Goal: Navigation & Orientation: Find specific page/section

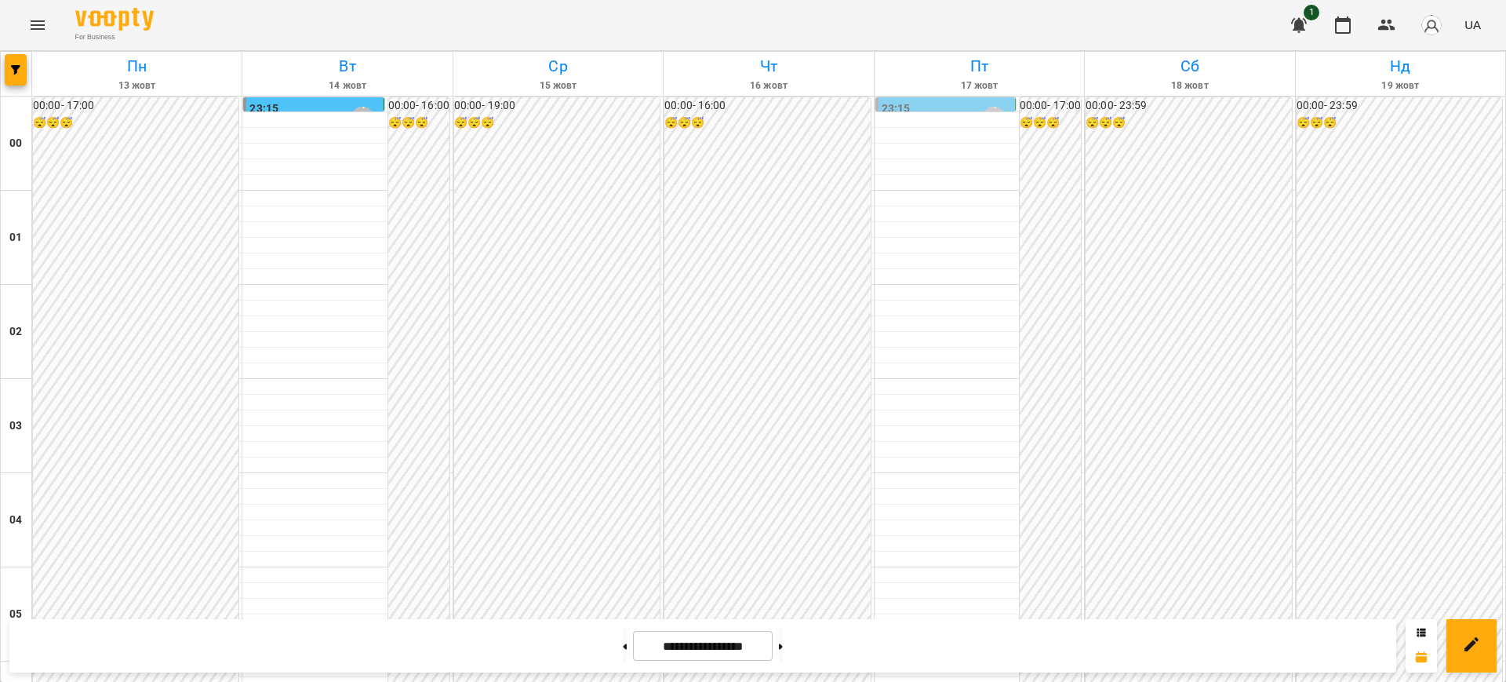
scroll to position [1745, 0]
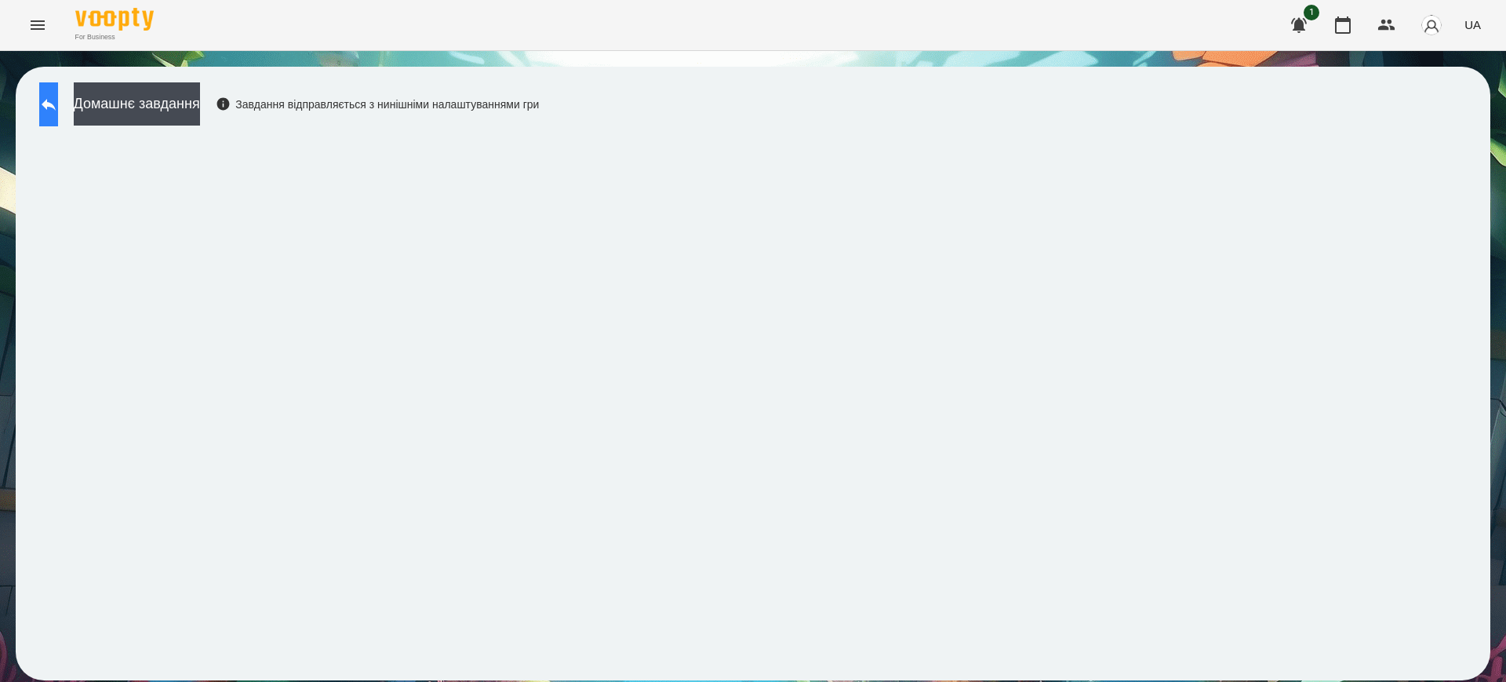
click at [58, 97] on icon at bounding box center [48, 104] width 19 height 19
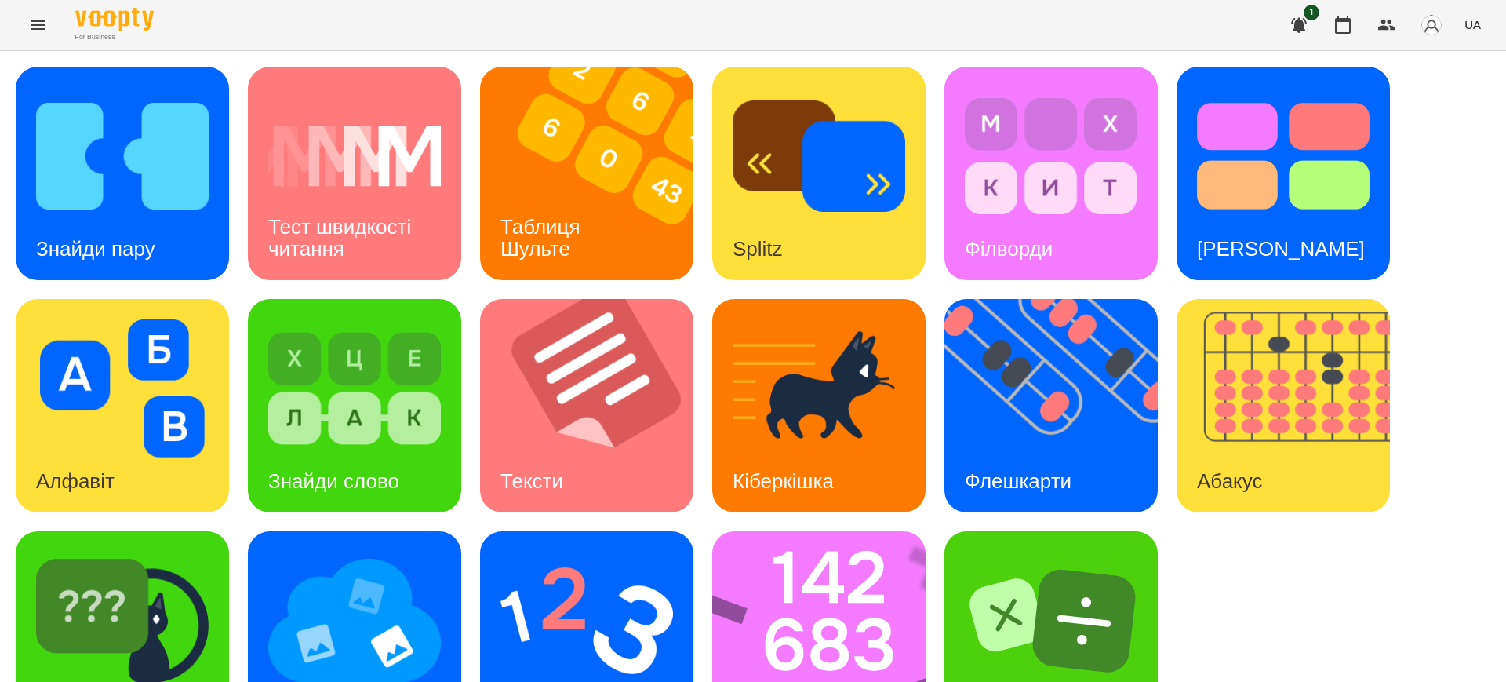
scroll to position [78, 0]
click at [824, 587] on img at bounding box center [829, 637] width 234 height 213
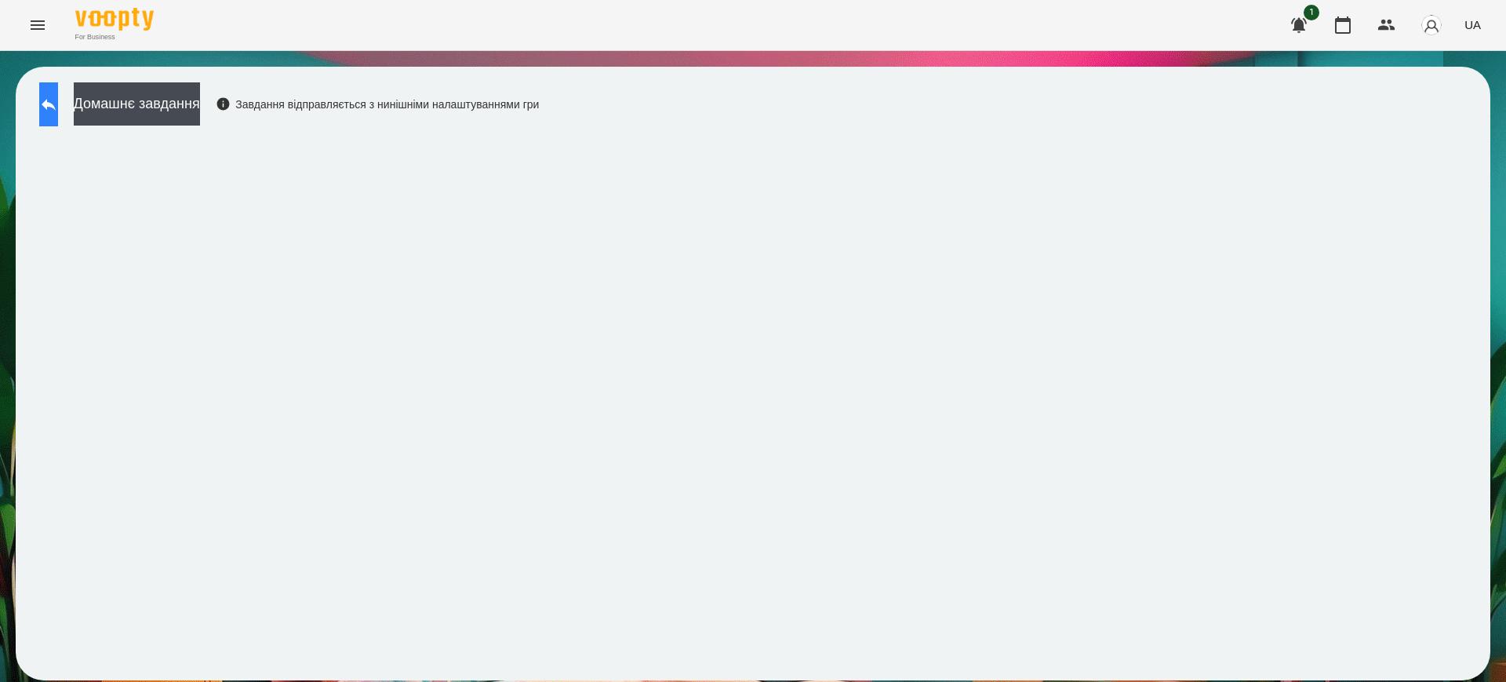
click at [58, 114] on button at bounding box center [48, 104] width 19 height 44
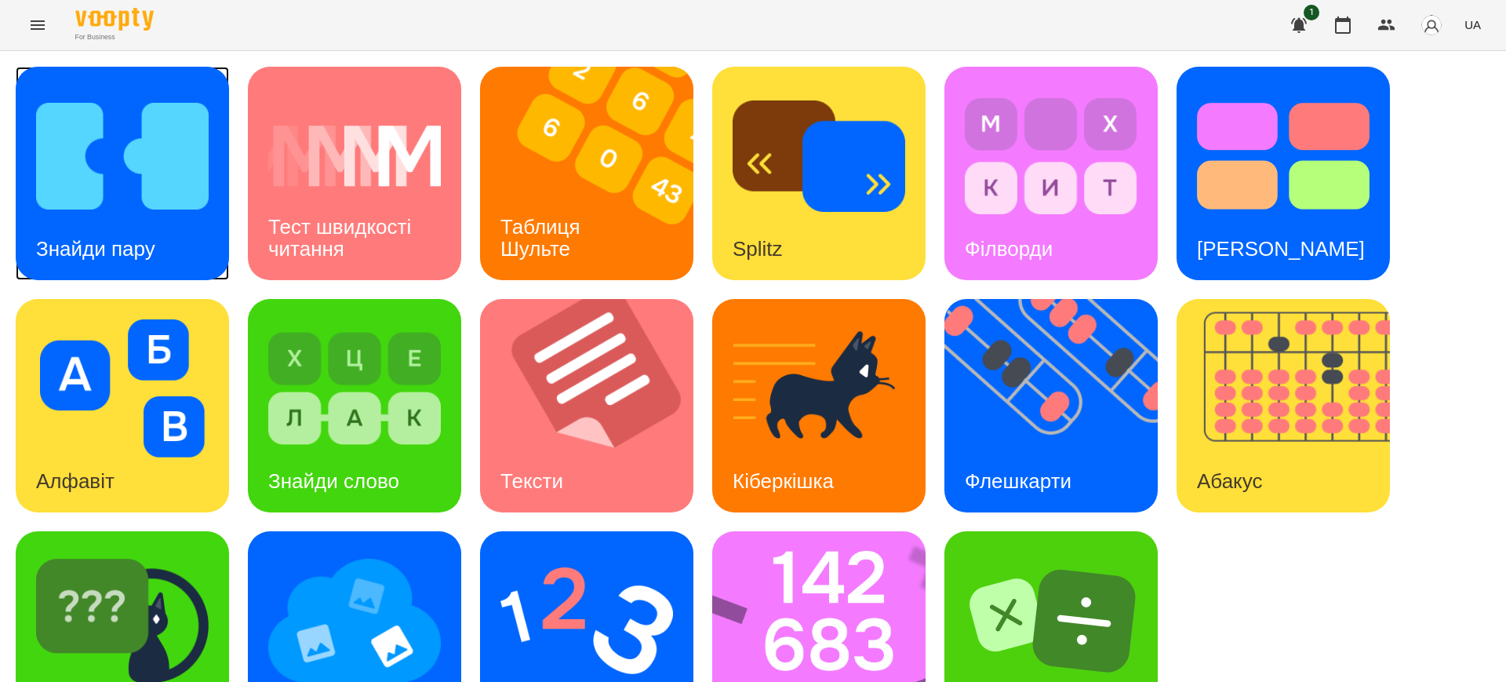
click at [115, 231] on div "Знайди пару" at bounding box center [96, 249] width 160 height 62
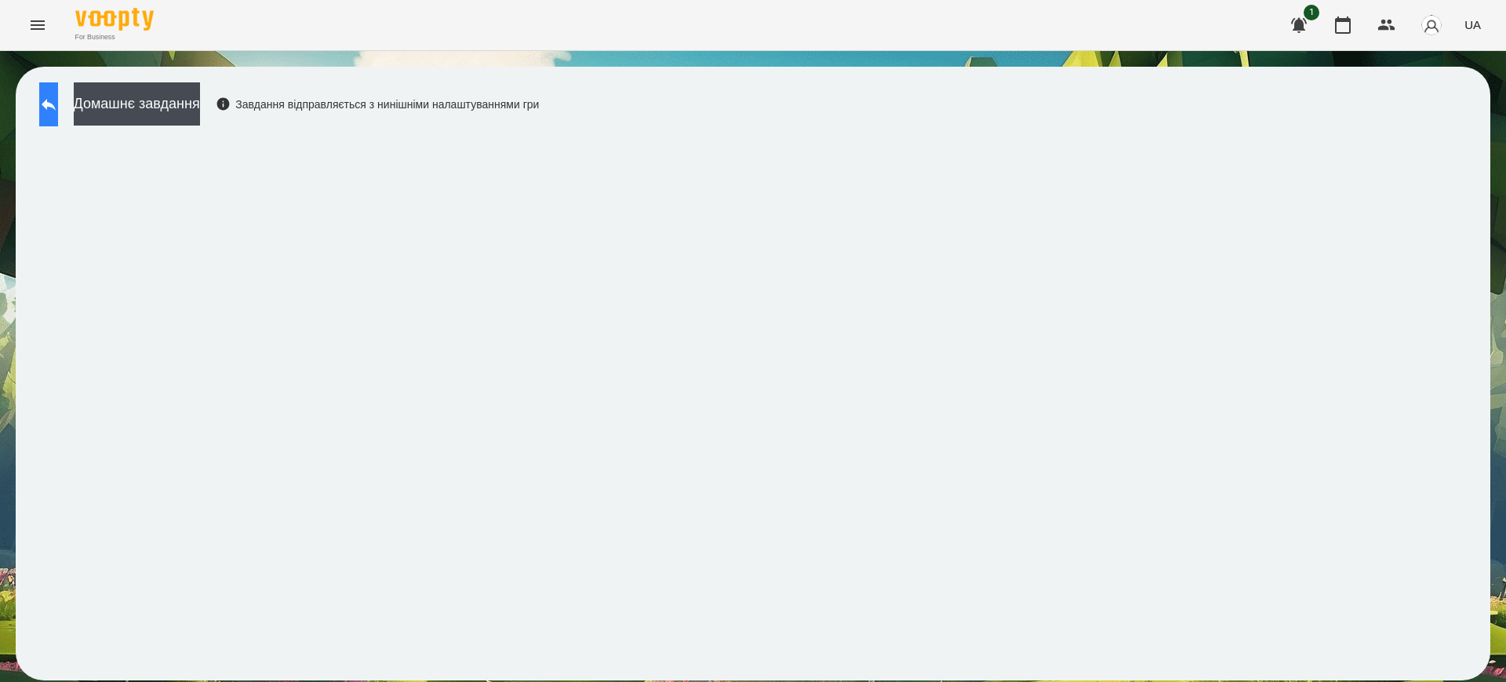
click at [56, 100] on icon at bounding box center [48, 104] width 19 height 19
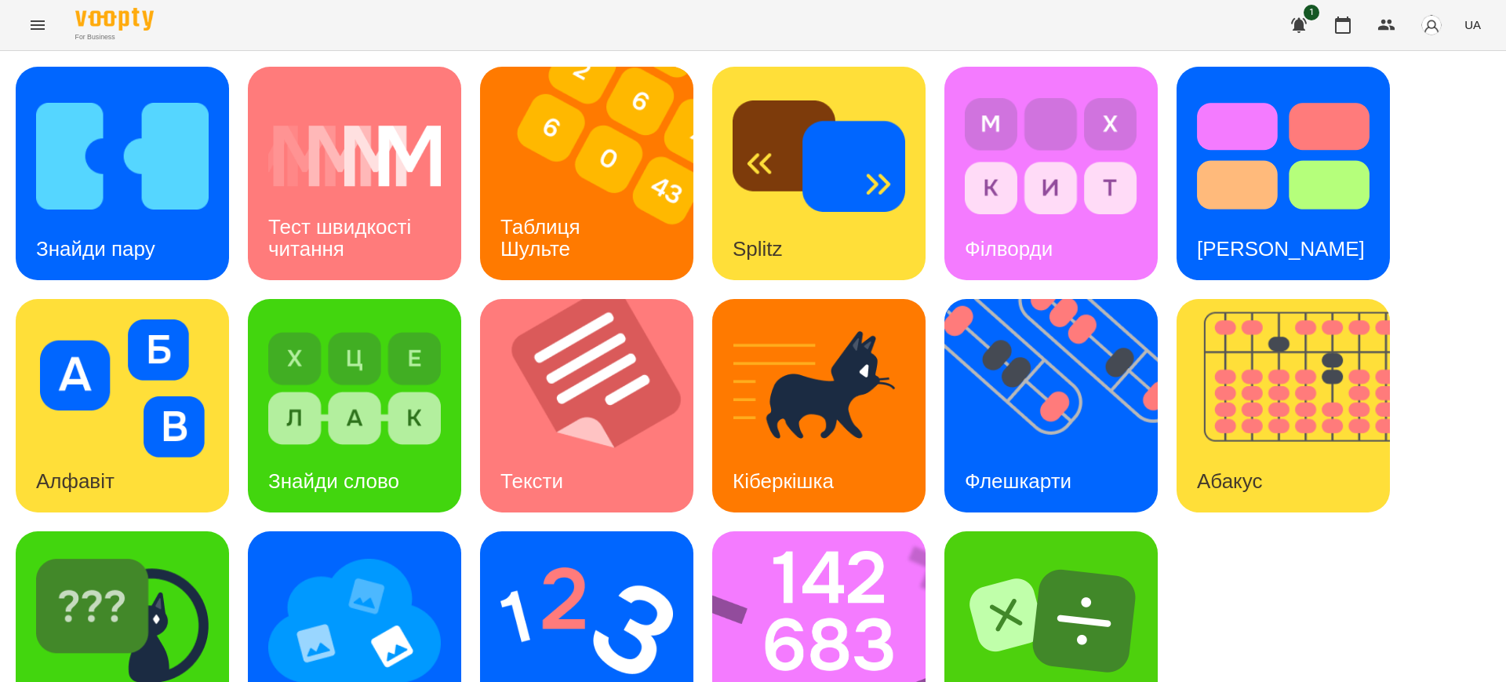
scroll to position [78, 0]
click at [141, 552] on img at bounding box center [122, 621] width 173 height 138
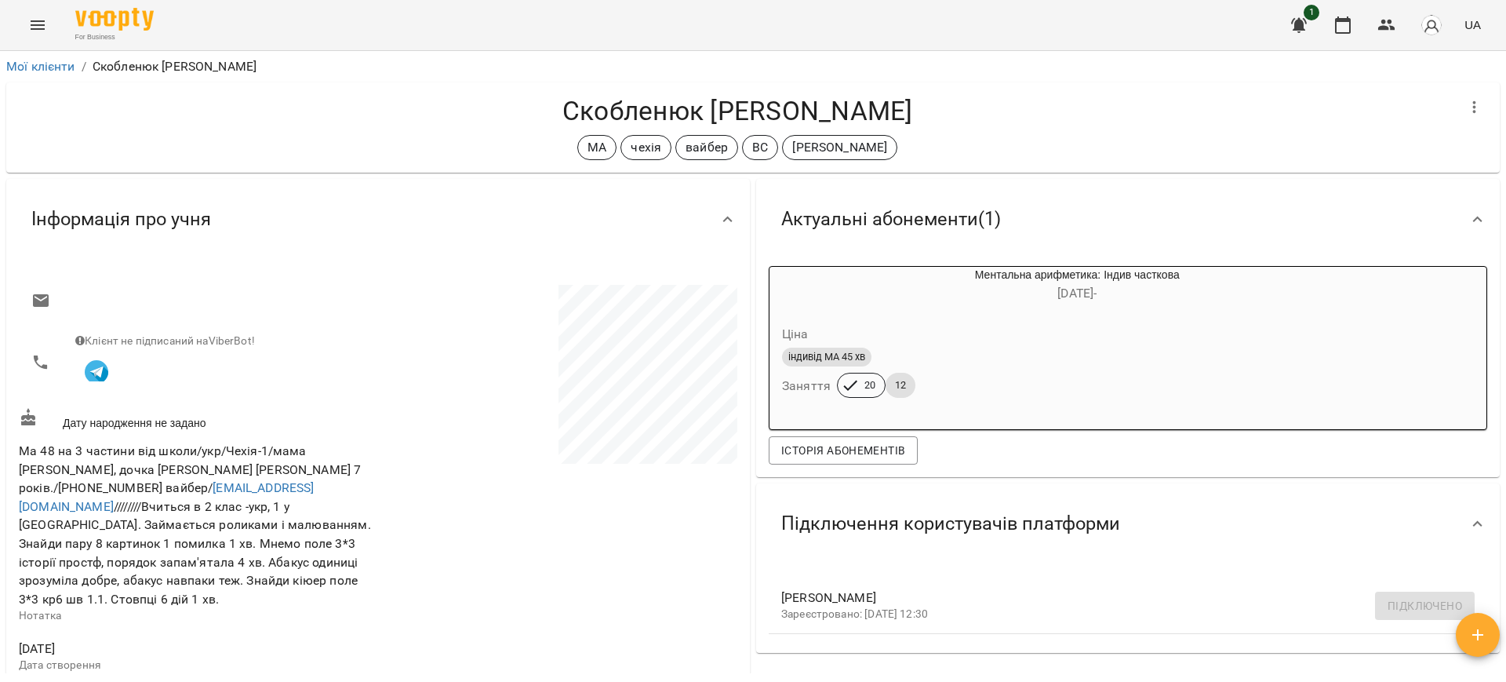
click at [38, 26] on icon "Menu" at bounding box center [37, 25] width 19 height 19
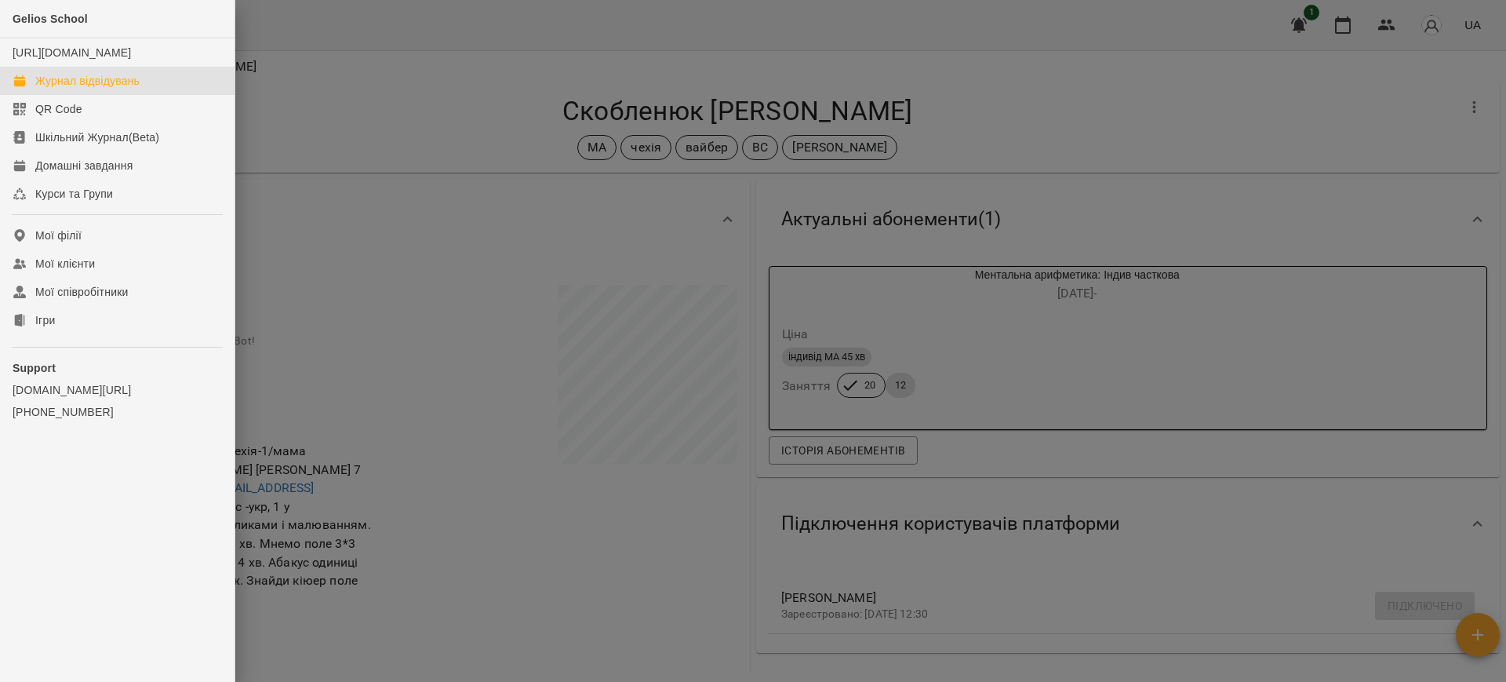
click at [62, 88] on div "Журнал відвідувань" at bounding box center [87, 81] width 104 height 16
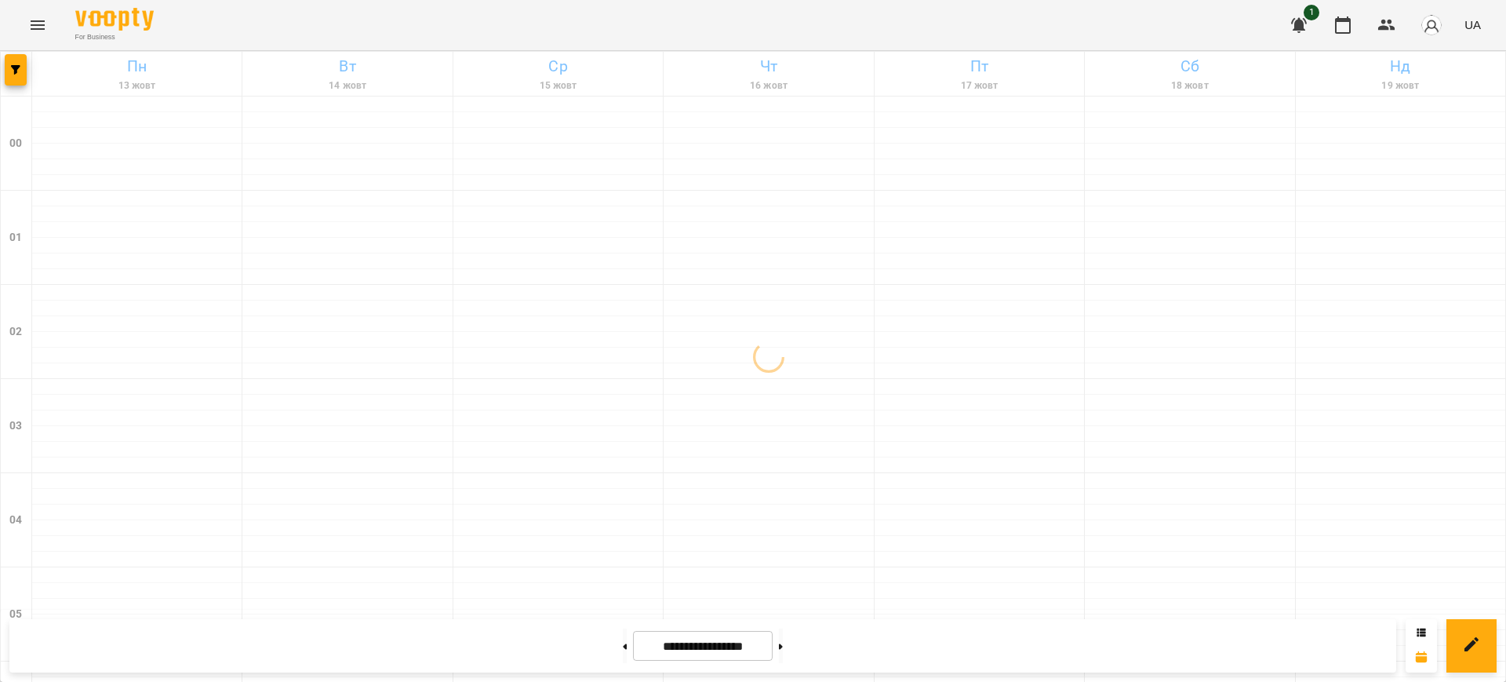
scroll to position [1745, 0]
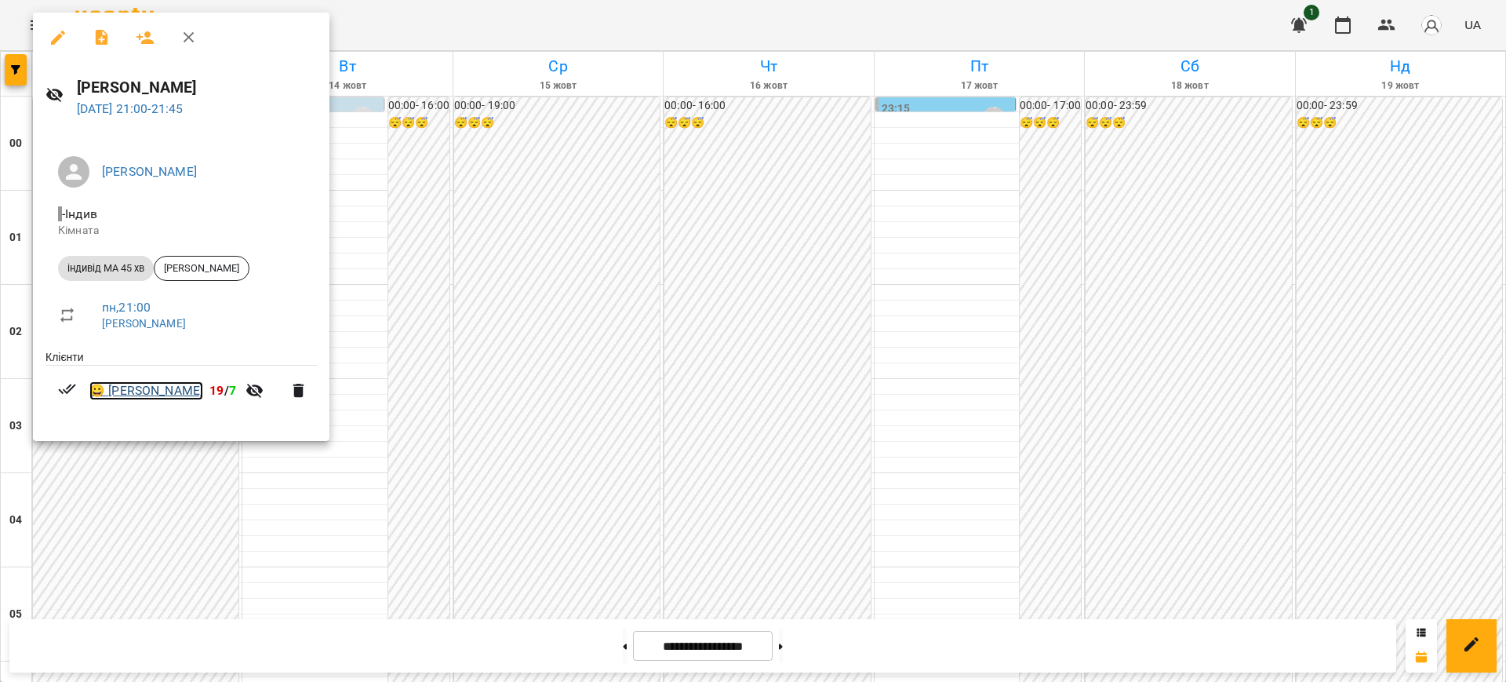
click at [138, 395] on link "😀 Титар Надія" at bounding box center [146, 390] width 114 height 19
